Goal: Information Seeking & Learning: Understand process/instructions

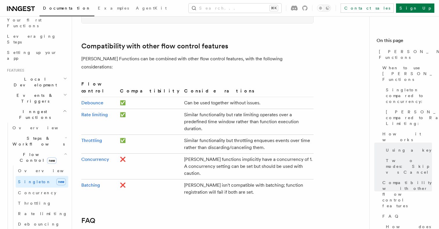
scroll to position [943, 0]
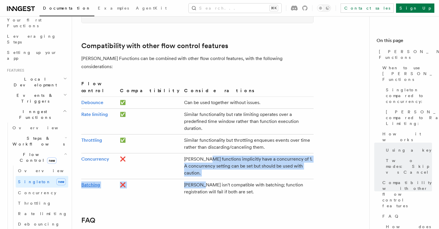
drag, startPoint x: 168, startPoint y: 115, endPoint x: 162, endPoint y: 135, distance: 21.0
click at [163, 135] on tbody "Debounce ✅ Can be used together without issues. Rate limiting ✅ Similar functio…" at bounding box center [197, 147] width 232 height 101
click at [182, 179] on td "[PERSON_NAME] isn't compatible with batching; function registration will fail i…" at bounding box center [248, 188] width 132 height 19
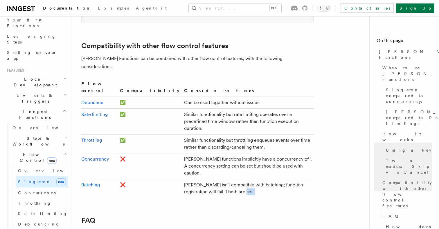
drag, startPoint x: 180, startPoint y: 146, endPoint x: 213, endPoint y: 141, distance: 33.9
drag, startPoint x: 214, startPoint y: 135, endPoint x: 240, endPoint y: 147, distance: 28.7
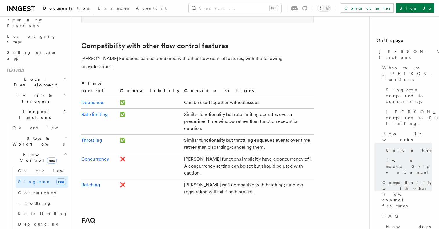
drag, startPoint x: 128, startPoint y: 53, endPoint x: 218, endPoint y: 53, distance: 90.5
click at [218, 80] on tr "Flow control Compatibility Considerations" at bounding box center [197, 88] width 232 height 17
click at [218, 80] on th "Considerations" at bounding box center [248, 88] width 132 height 17
